Goal: Entertainment & Leisure: Consume media (video, audio)

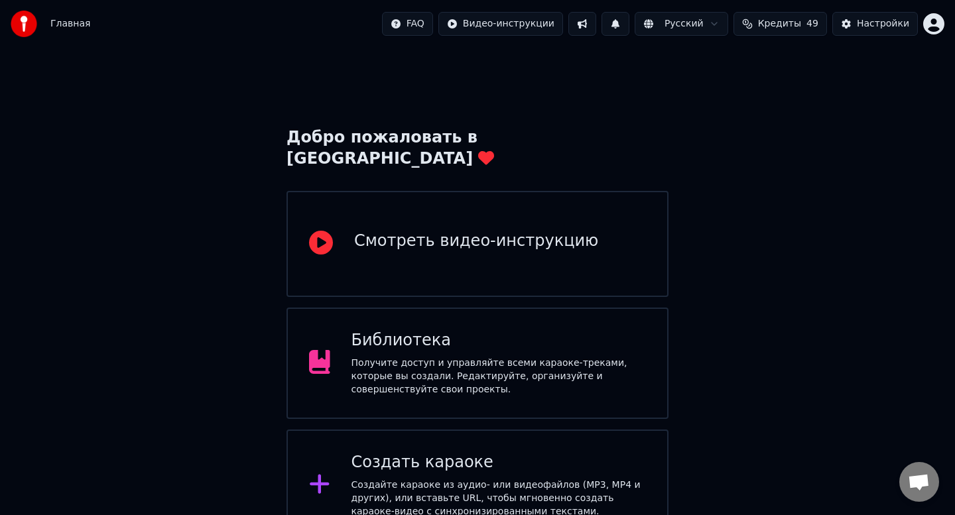
click at [436, 368] on div "Получите доступ и управляйте всеми караоке-треками, которые вы создали. Редакти…" at bounding box center [498, 377] width 295 height 40
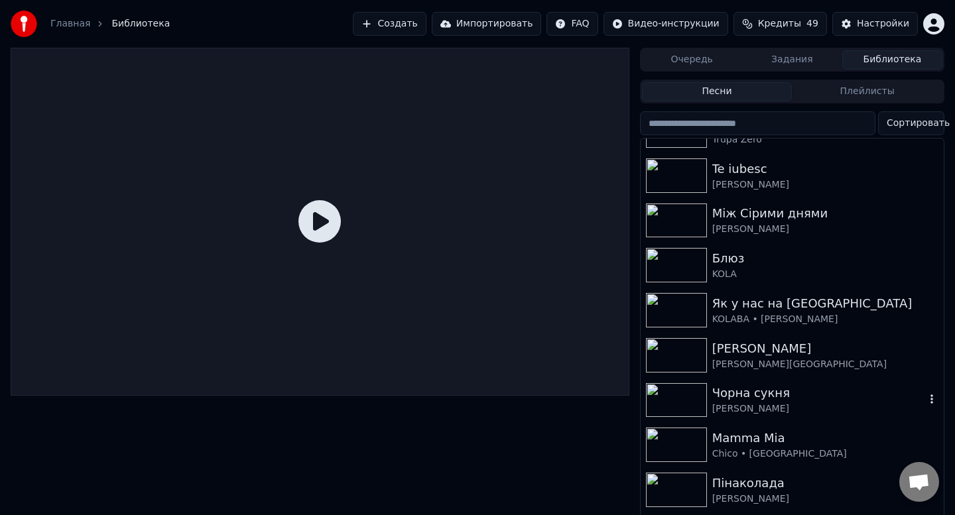
scroll to position [204, 0]
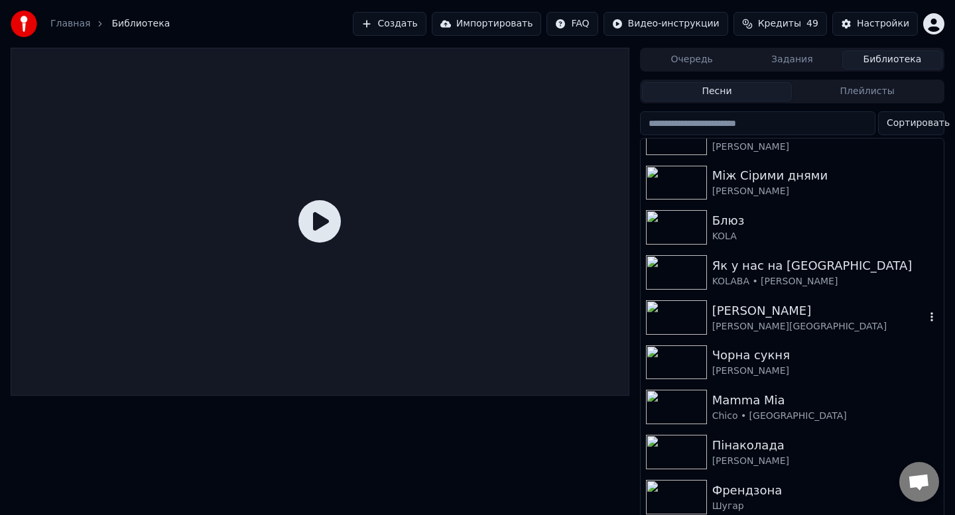
click at [684, 319] on img at bounding box center [676, 317] width 61 height 34
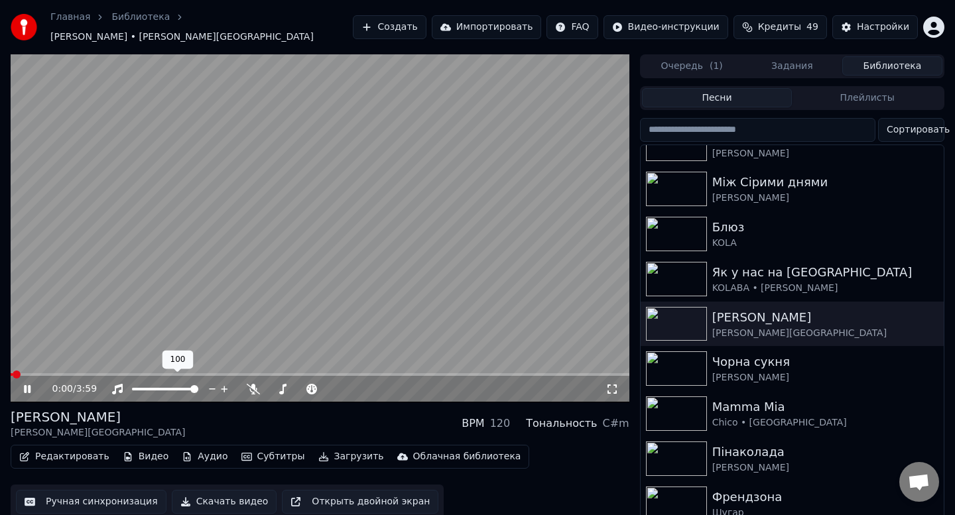
click at [177, 383] on div at bounding box center [177, 389] width 107 height 13
click at [251, 384] on icon at bounding box center [253, 389] width 13 height 11
click at [182, 388] on span at bounding box center [165, 389] width 66 height 3
click at [251, 384] on icon at bounding box center [253, 389] width 13 height 11
click at [301, 388] on span at bounding box center [301, 389] width 66 height 3
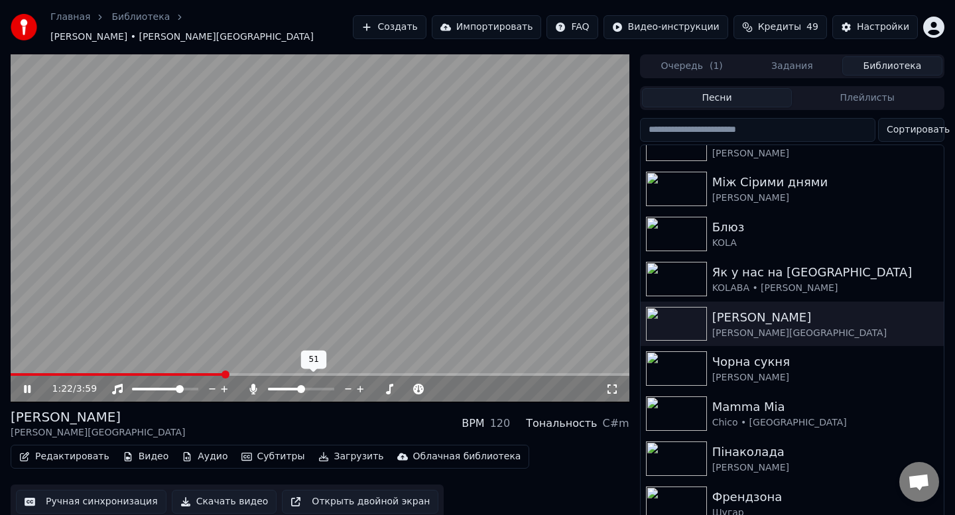
click at [297, 392] on span at bounding box center [301, 389] width 8 height 8
click at [300, 388] on span at bounding box center [301, 389] width 66 height 3
click at [268, 389] on span at bounding box center [272, 389] width 8 height 8
click at [296, 383] on div at bounding box center [313, 389] width 107 height 13
click at [298, 388] on span at bounding box center [301, 389] width 66 height 3
